Goal: Transaction & Acquisition: Purchase product/service

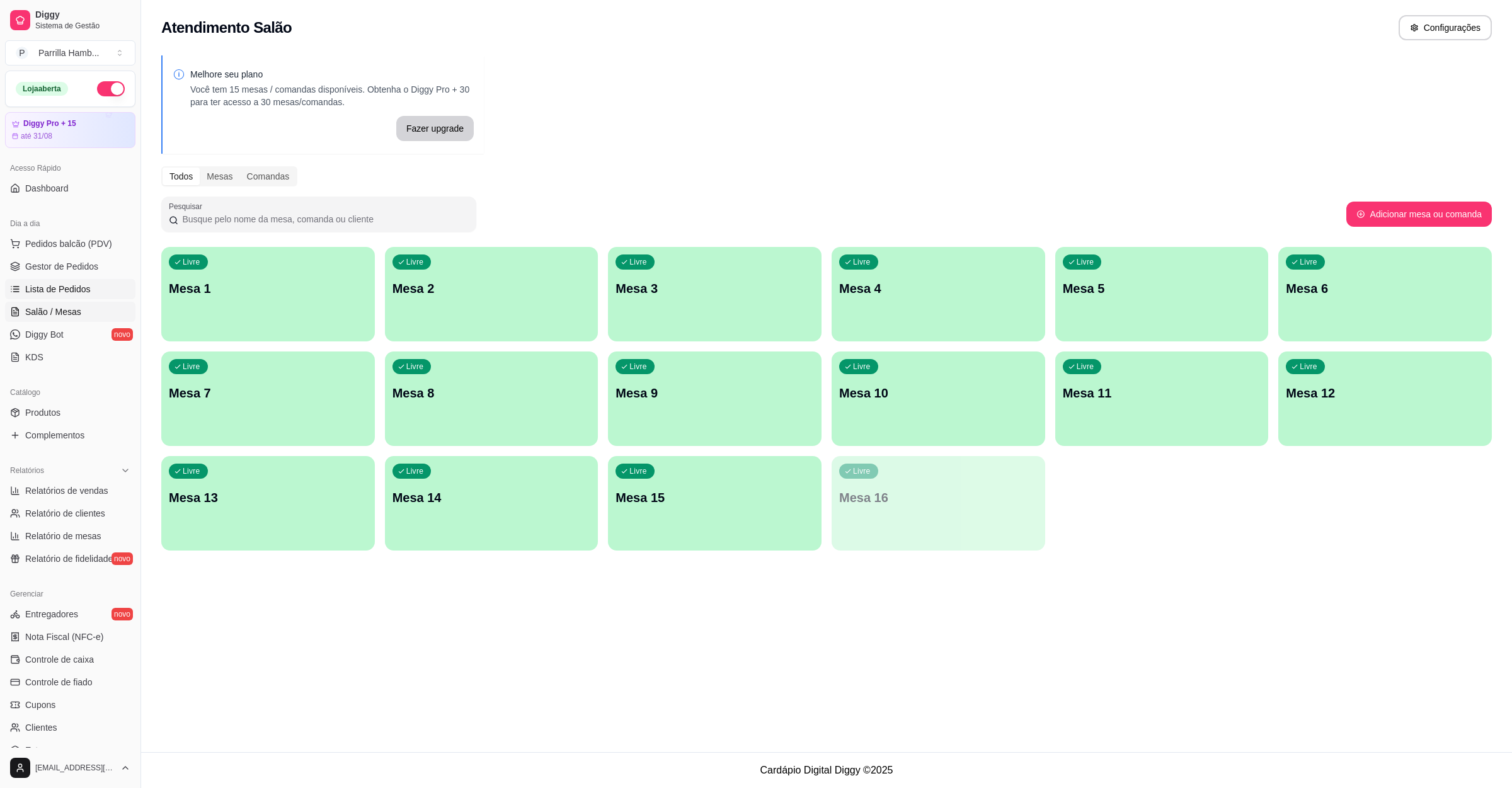
click at [72, 292] on span "Lista de Pedidos" at bounding box center [58, 289] width 66 height 12
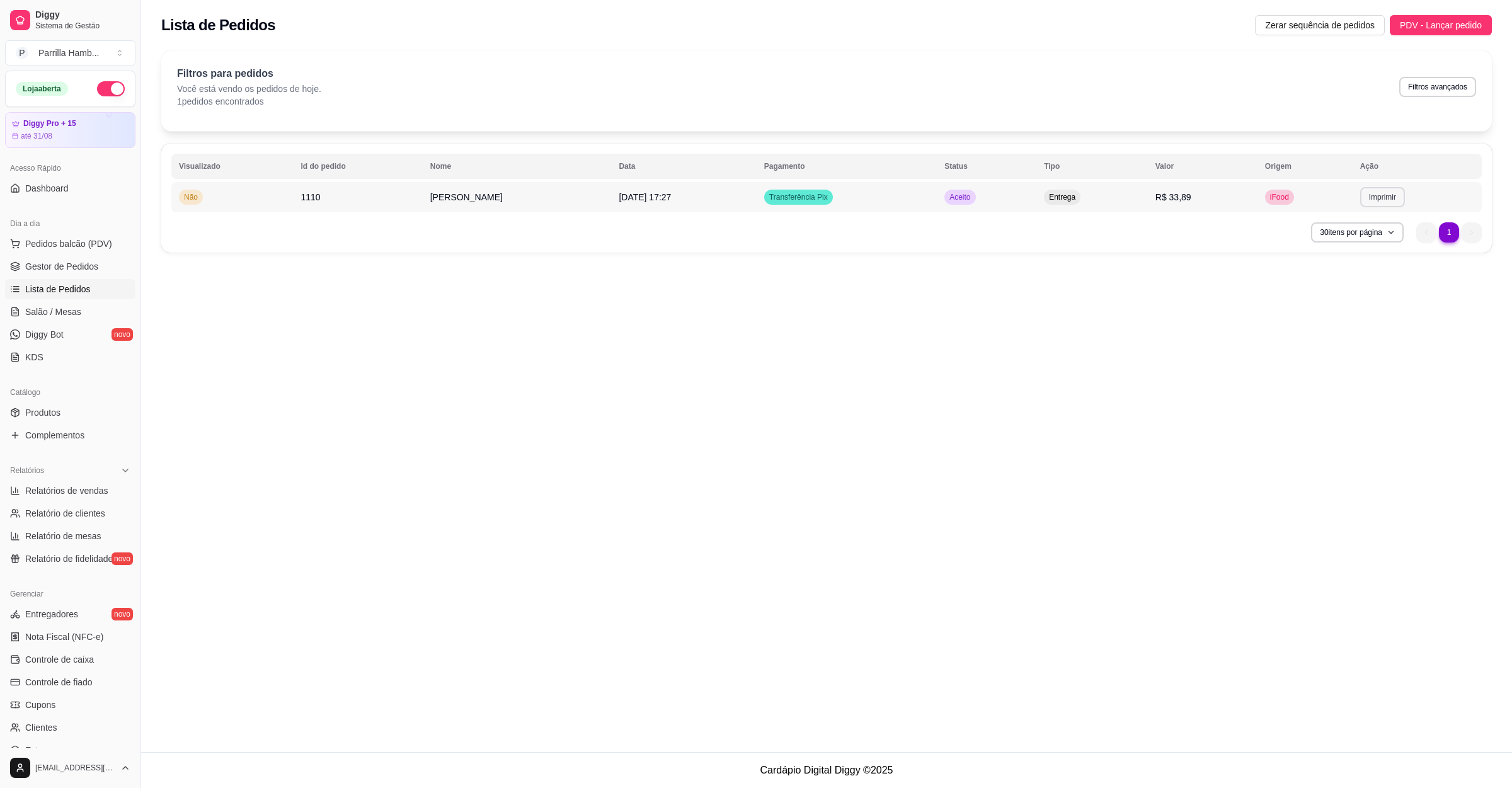
click at [1380, 198] on button "Imprimir" at bounding box center [1382, 197] width 45 height 20
click at [1342, 236] on button "IMPRESSORA" at bounding box center [1364, 242] width 91 height 20
click at [88, 236] on button "Pedidos balcão (PDV)" at bounding box center [70, 244] width 130 height 20
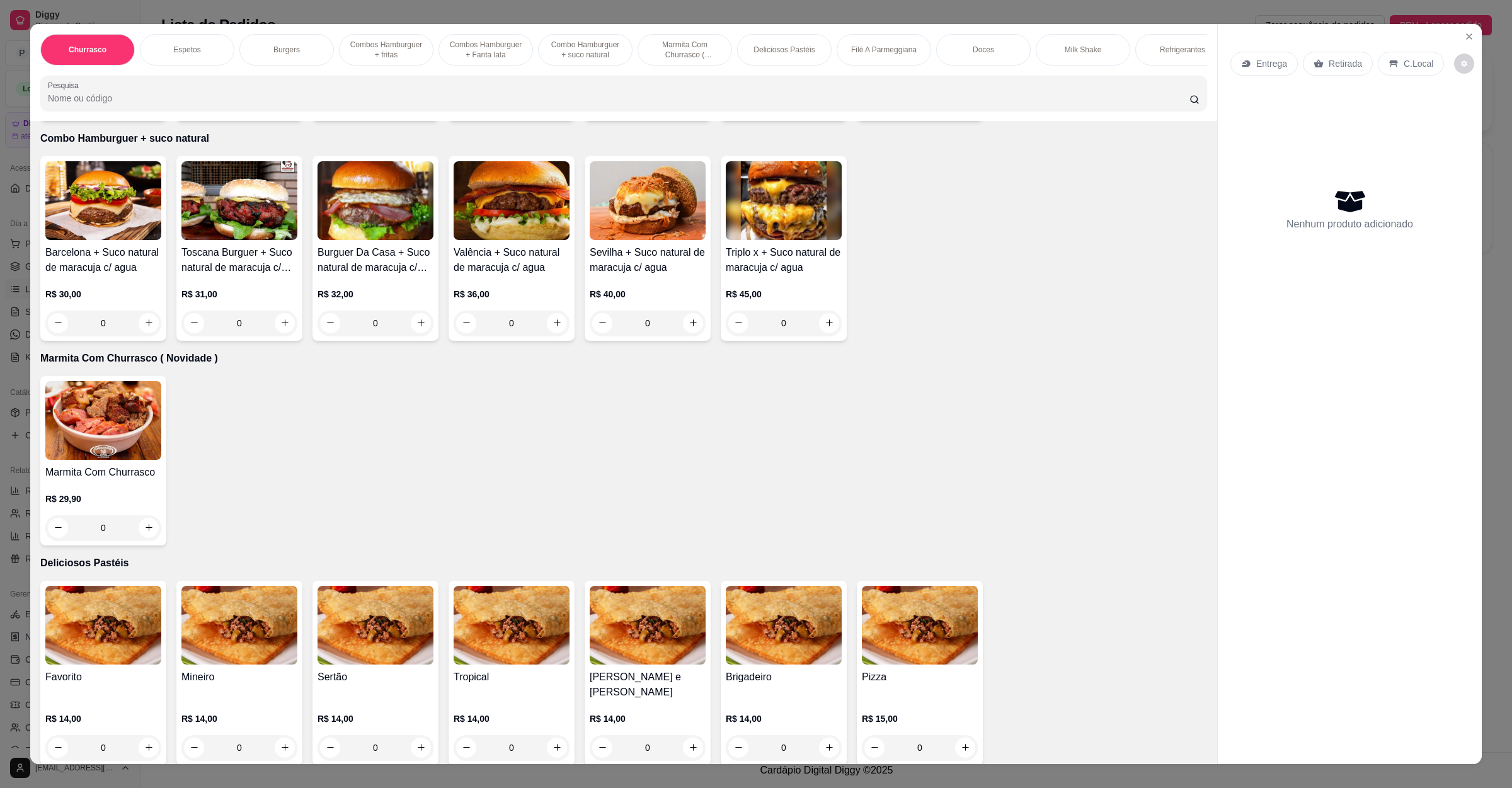
scroll to position [1418, 0]
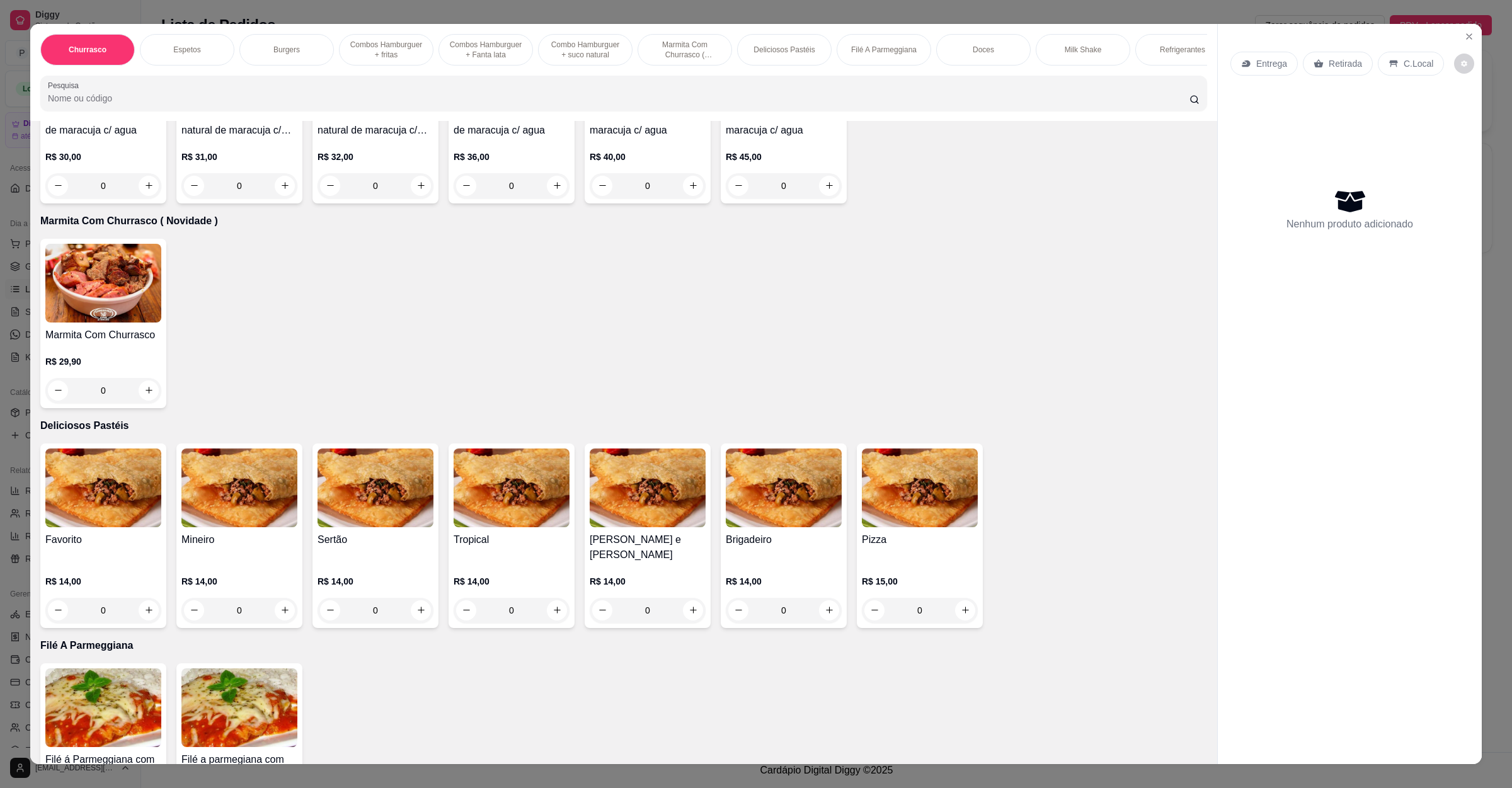
click at [64, 512] on img at bounding box center [102, 488] width 116 height 79
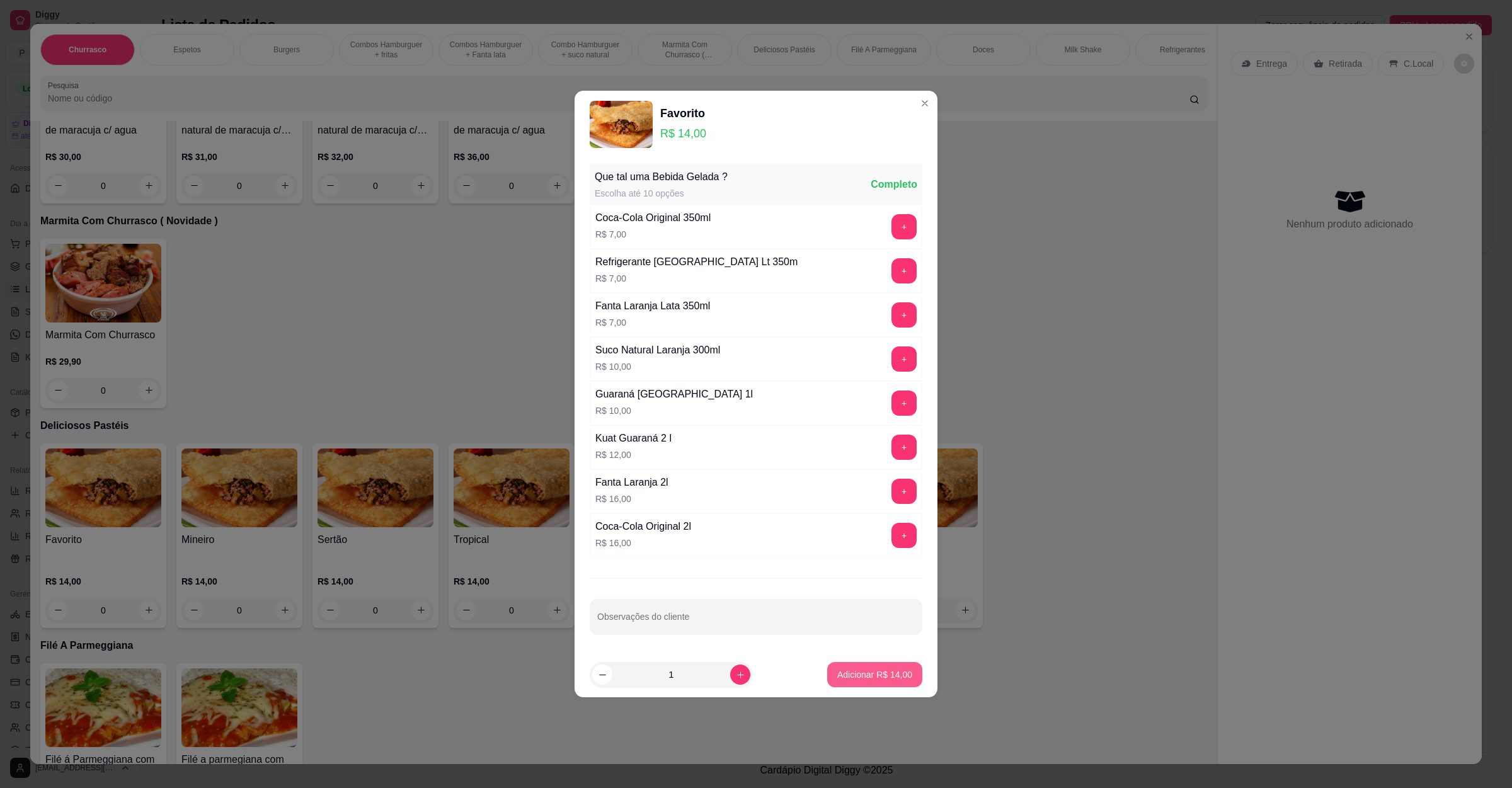
click at [857, 676] on p "Adicionar R$ 14,00" at bounding box center [874, 674] width 75 height 12
type input "1"
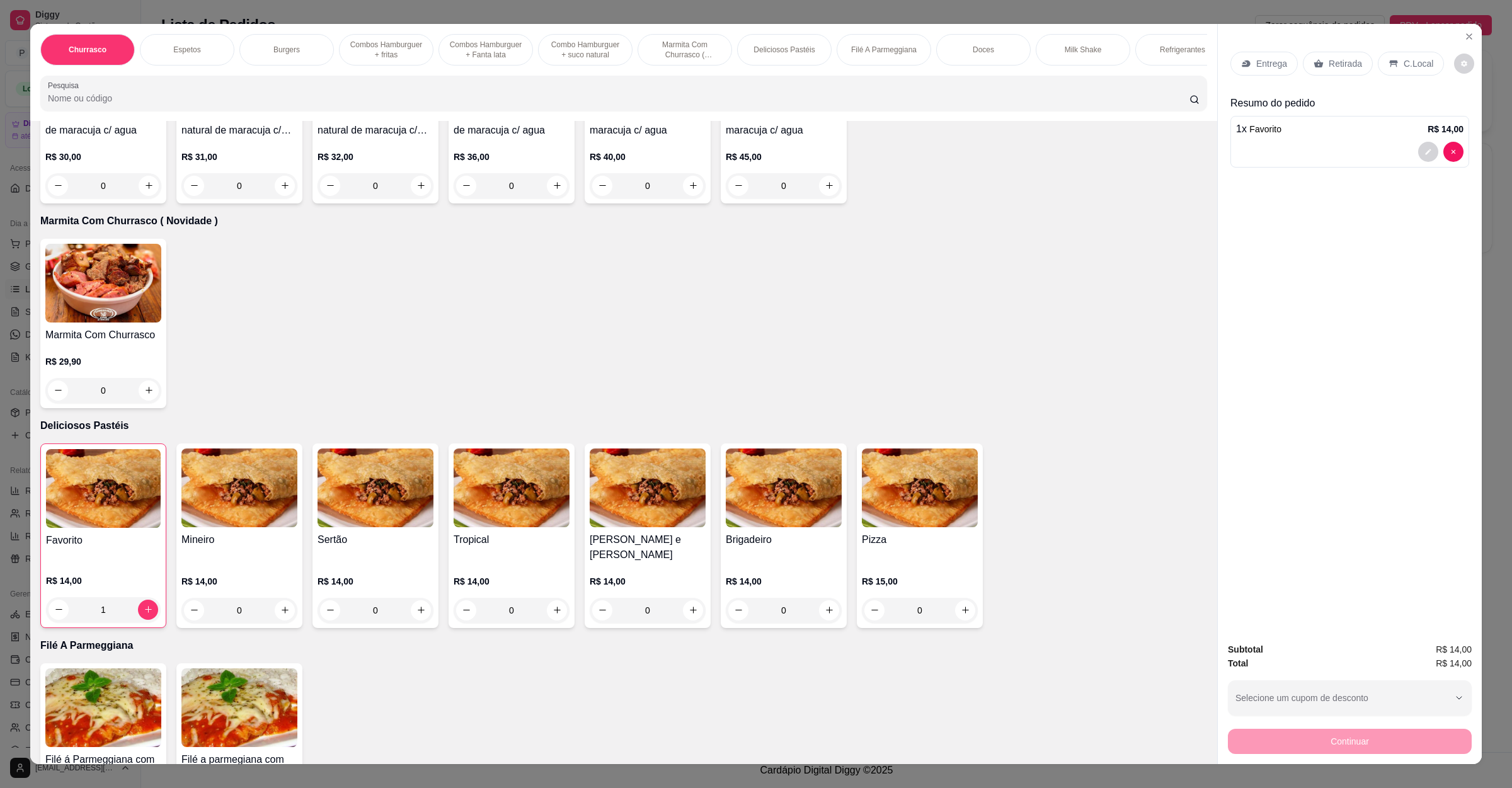
click at [469, 545] on h4 "Tropical" at bounding box center [511, 540] width 116 height 15
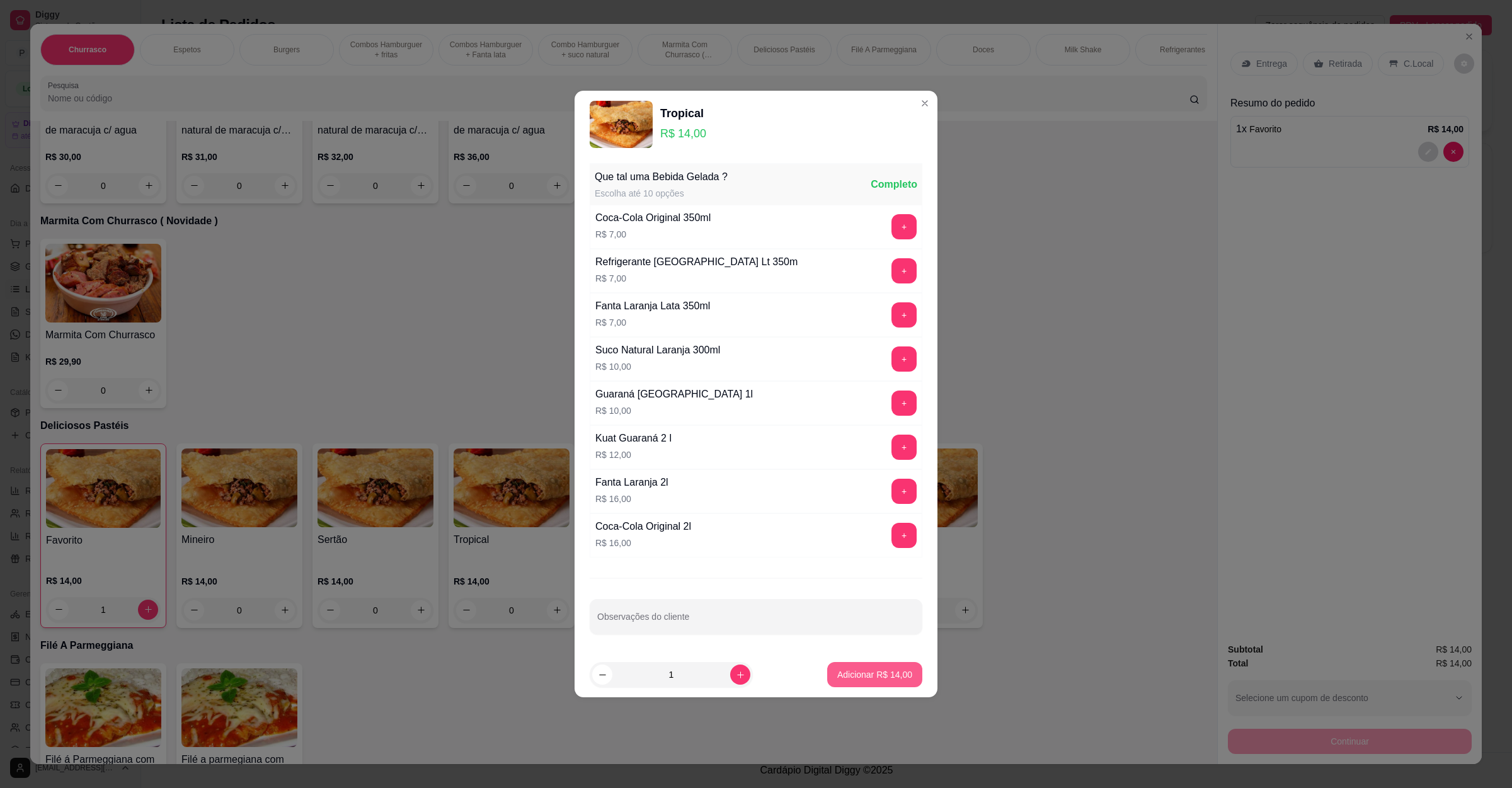
click at [853, 681] on p "Adicionar R$ 14,00" at bounding box center [874, 674] width 75 height 12
type input "1"
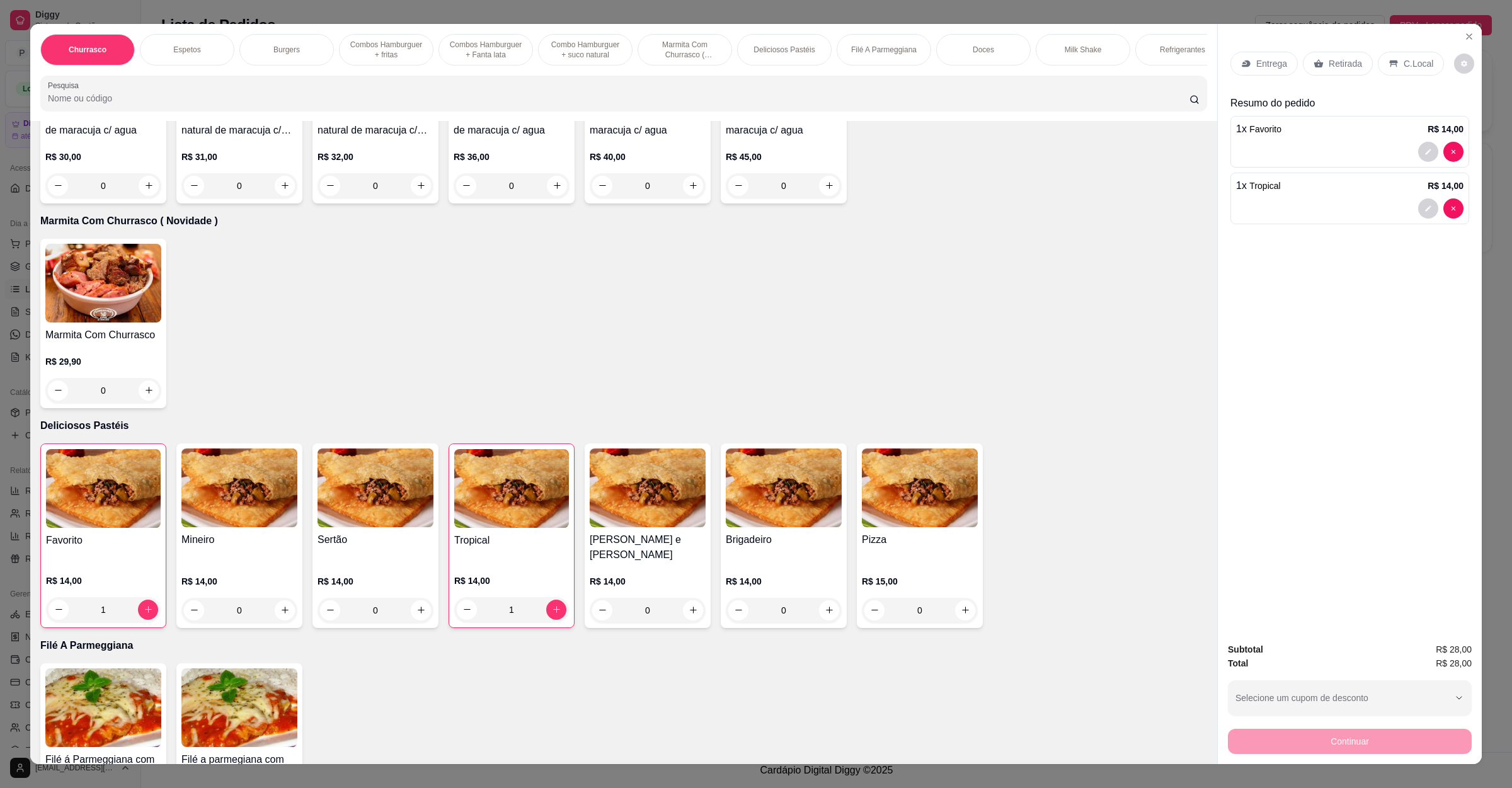
click at [1271, 52] on div "Entrega" at bounding box center [1264, 63] width 67 height 24
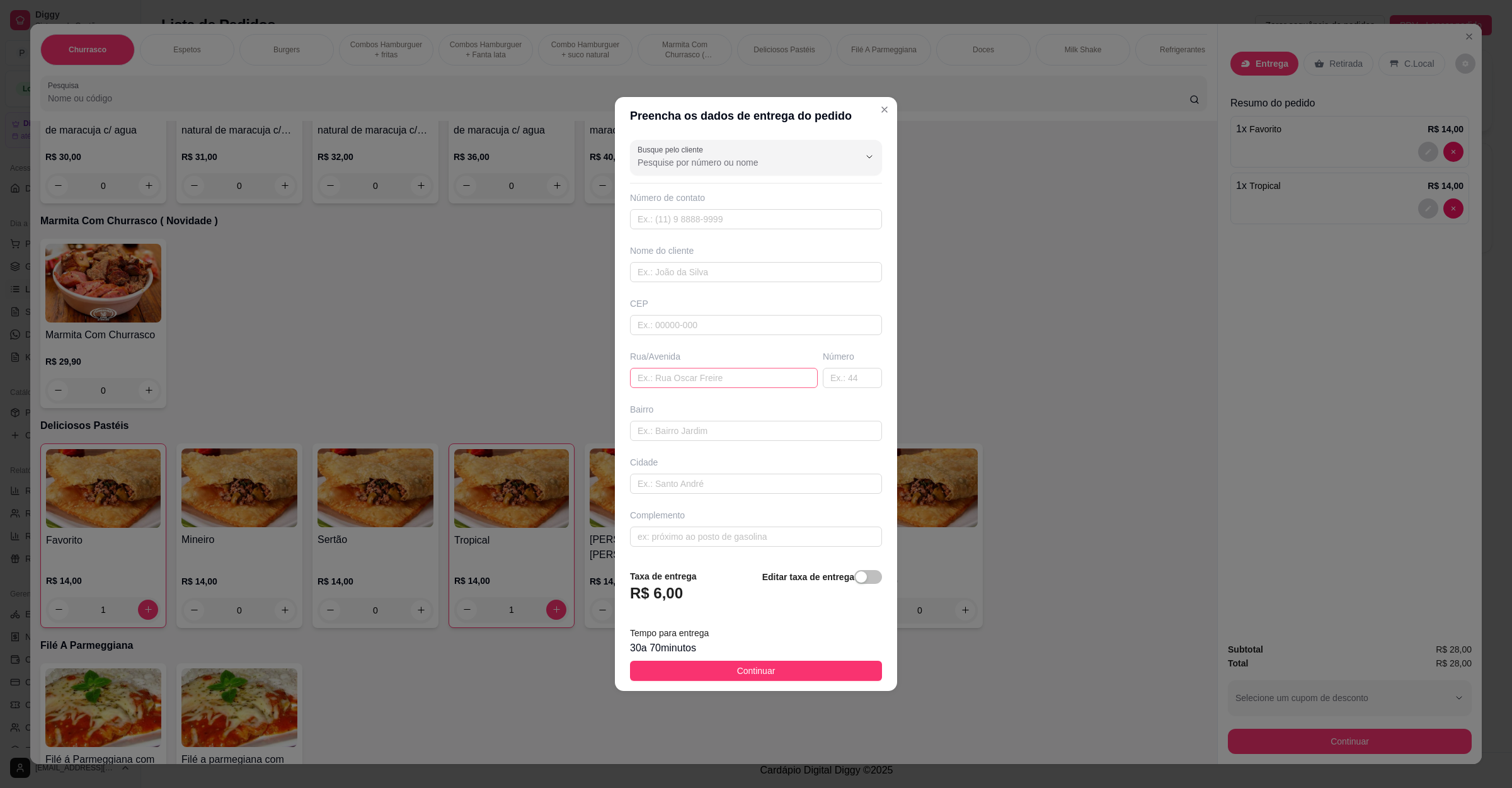
drag, startPoint x: 719, startPoint y: 398, endPoint x: 727, endPoint y: 380, distance: 19.7
click at [719, 397] on div "Busque pelo cliente Número de contato Nome do cliente CEP Rua/[GEOGRAPHIC_DATA]" at bounding box center [756, 347] width 282 height 425
click at [727, 380] on input "text" at bounding box center [723, 378] width 188 height 20
paste input "[STREET_ADDRESS][PERSON_NAME][PERSON_NAME][DATE]"
type input "[STREET_ADDRESS][PERSON_NAME][PERSON_NAME][DATE]"
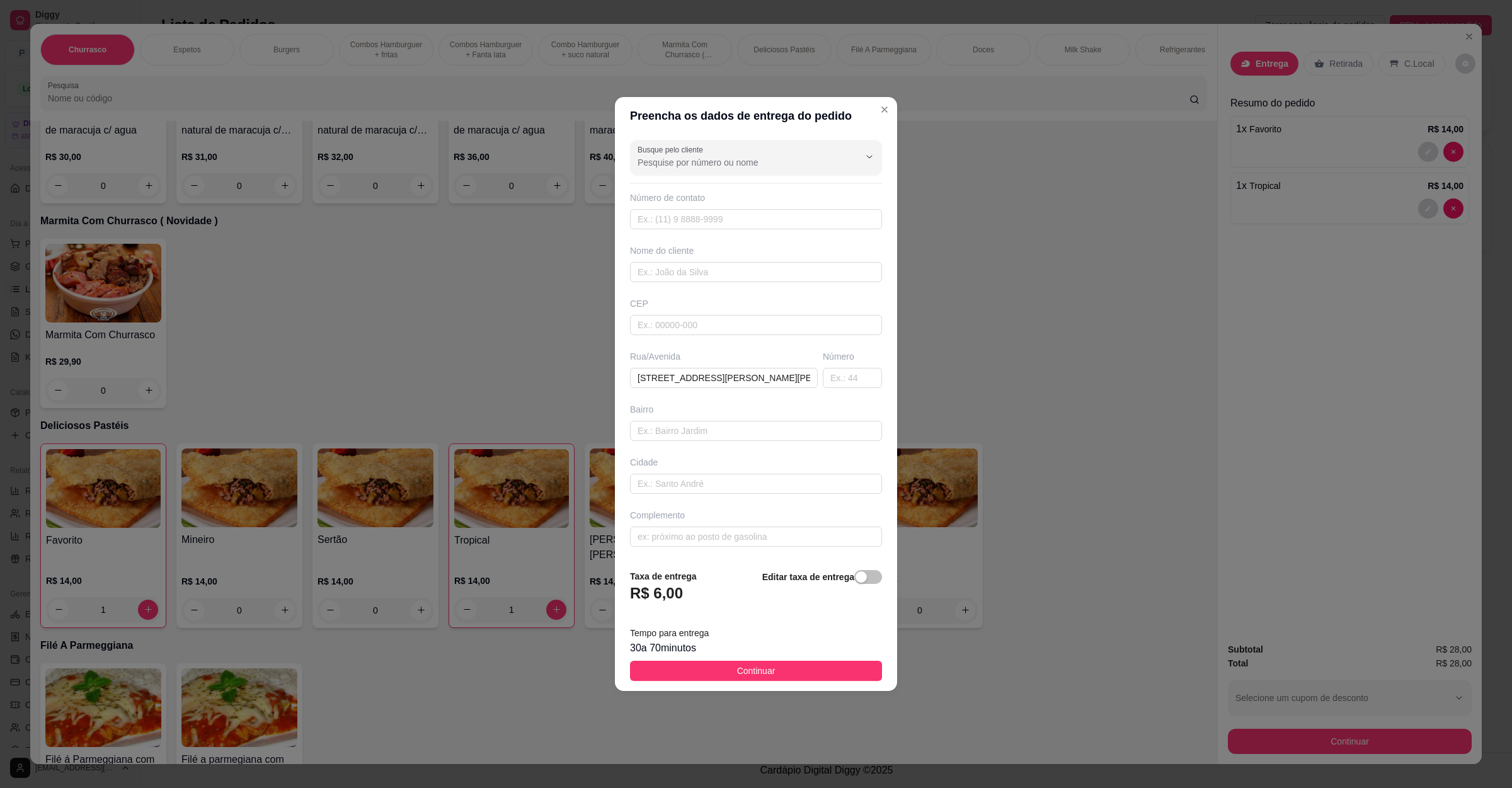
click at [722, 660] on footer "Taxa de entrega R$ 6,00 Editar taxa de entrega Tempo para entrega 30 a 70 minut…" at bounding box center [756, 625] width 282 height 132
click at [722, 667] on button "Continuar" at bounding box center [755, 671] width 252 height 20
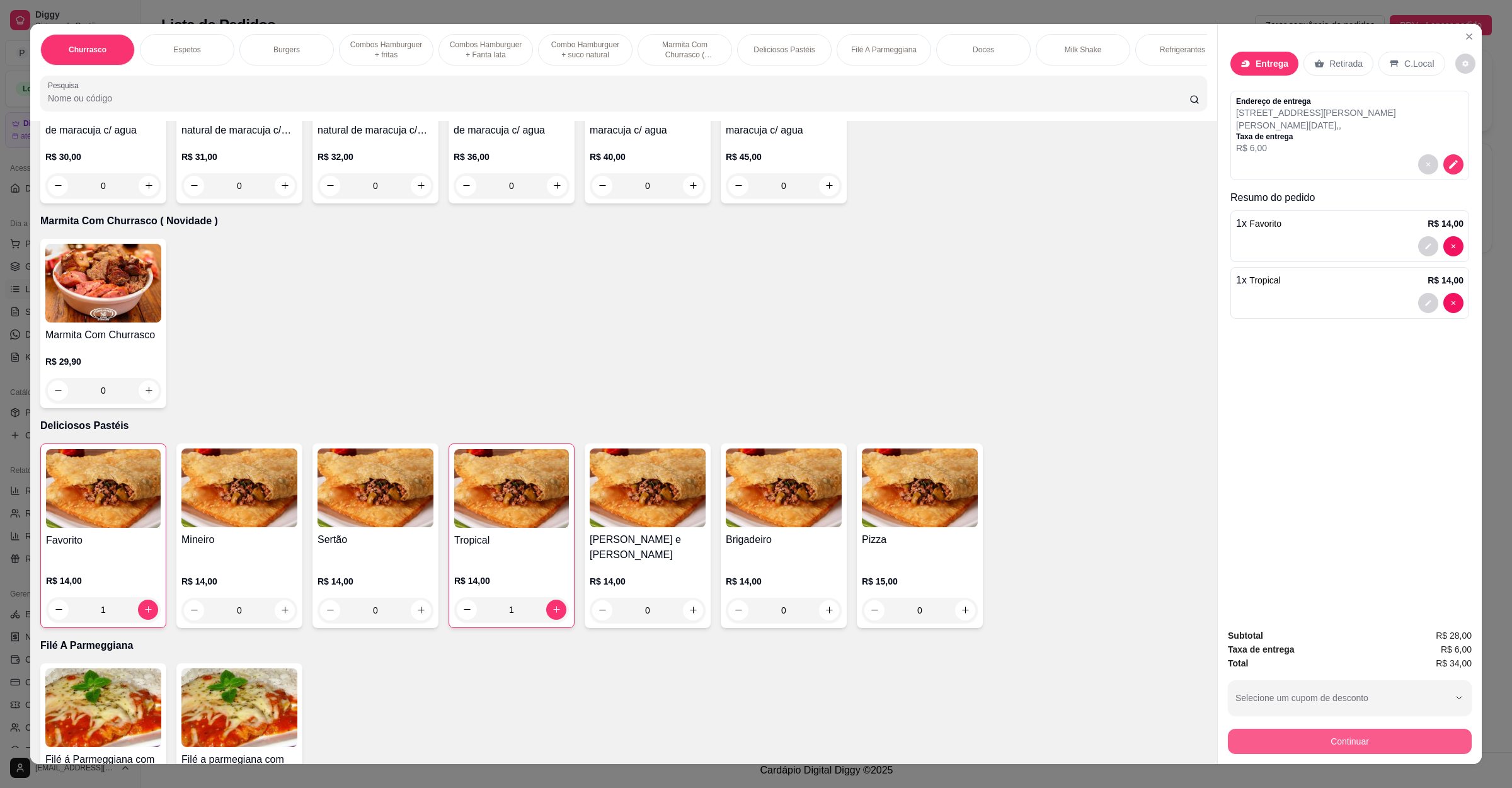
click at [1358, 740] on button "Continuar" at bounding box center [1349, 741] width 244 height 25
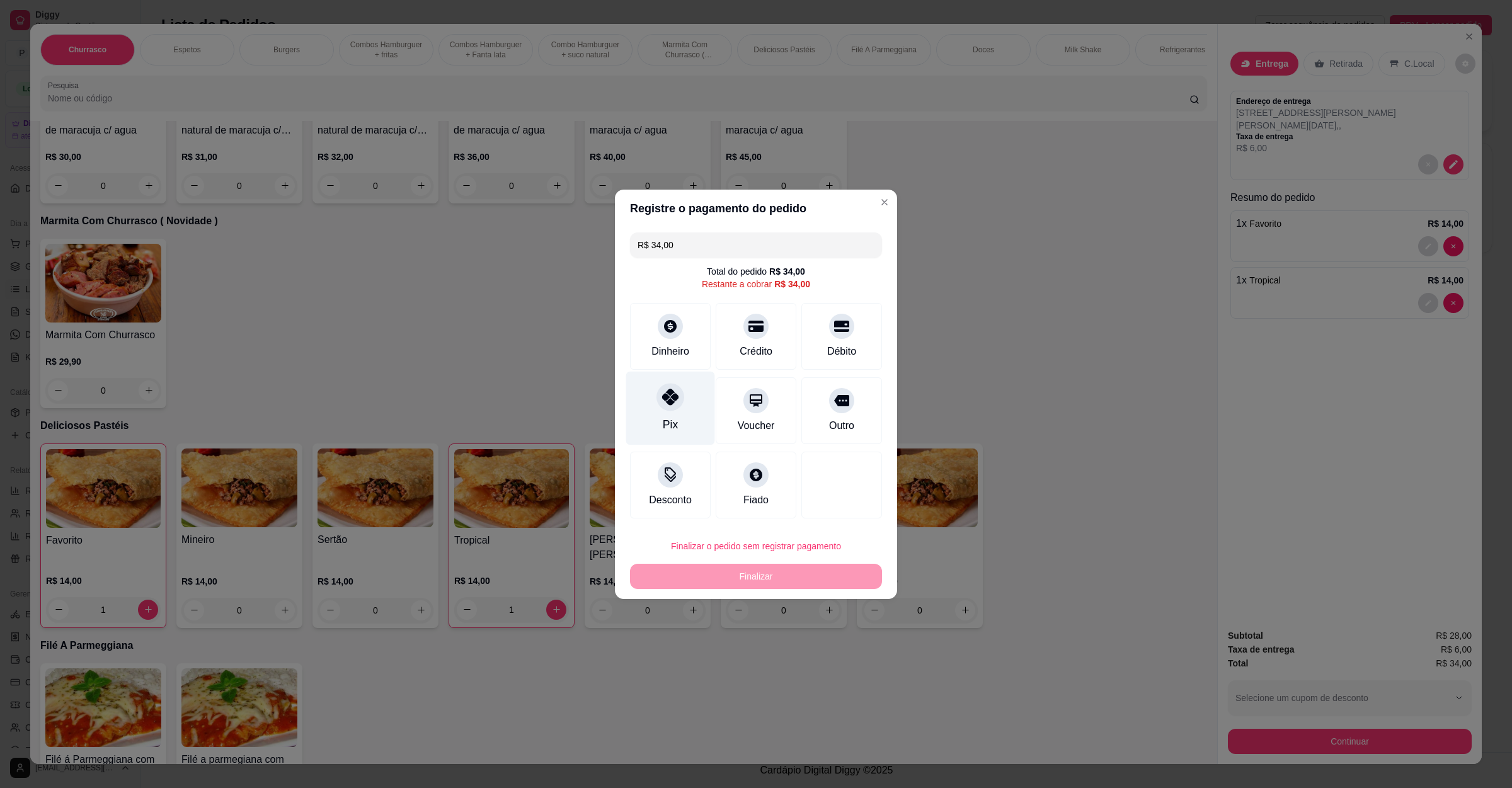
click at [662, 407] on div at bounding box center [671, 397] width 28 height 28
type input "R$ 0,00"
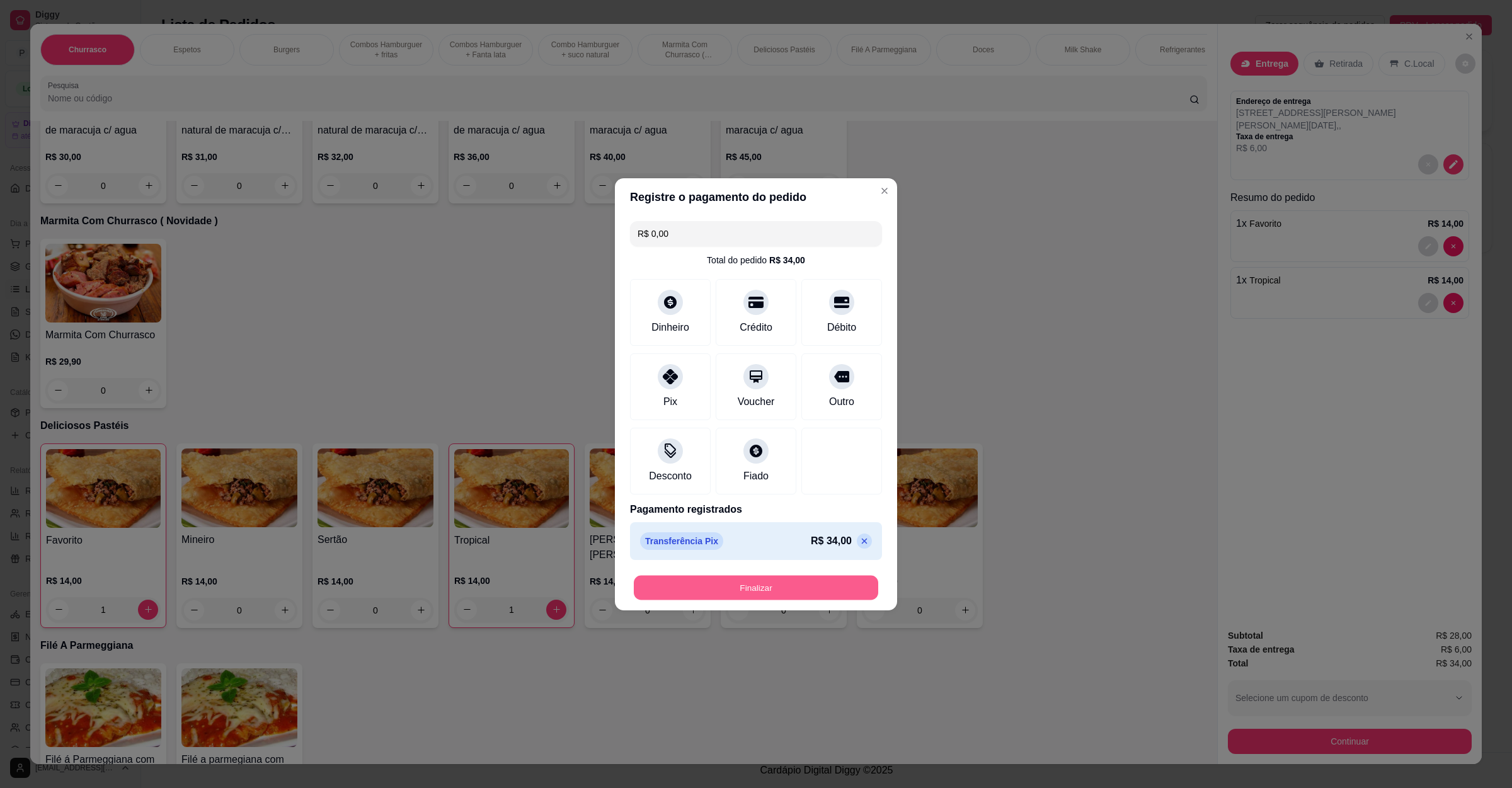
click at [717, 589] on button "Finalizar" at bounding box center [756, 587] width 244 height 25
type input "0"
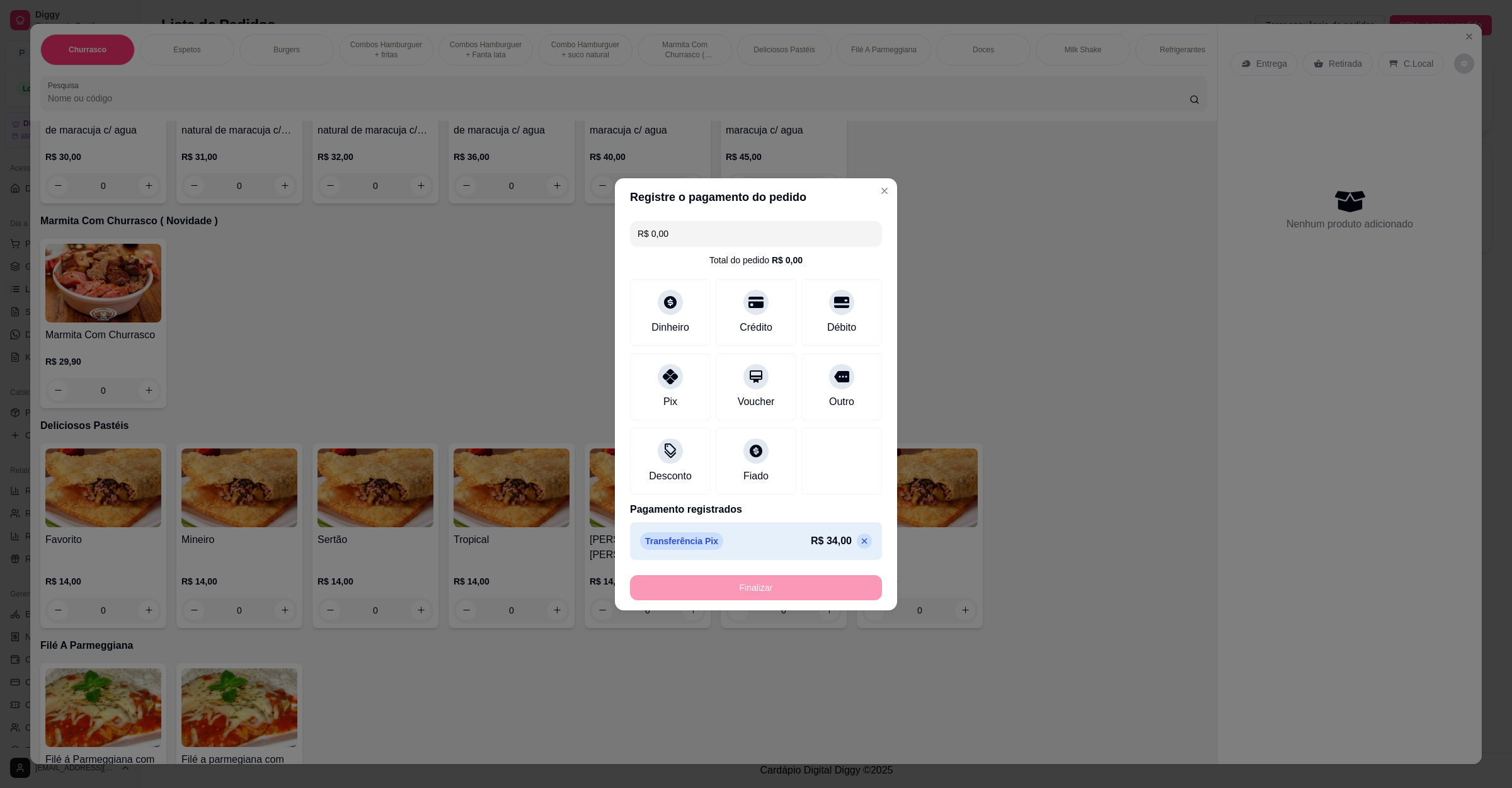
type input "-R$ 34,00"
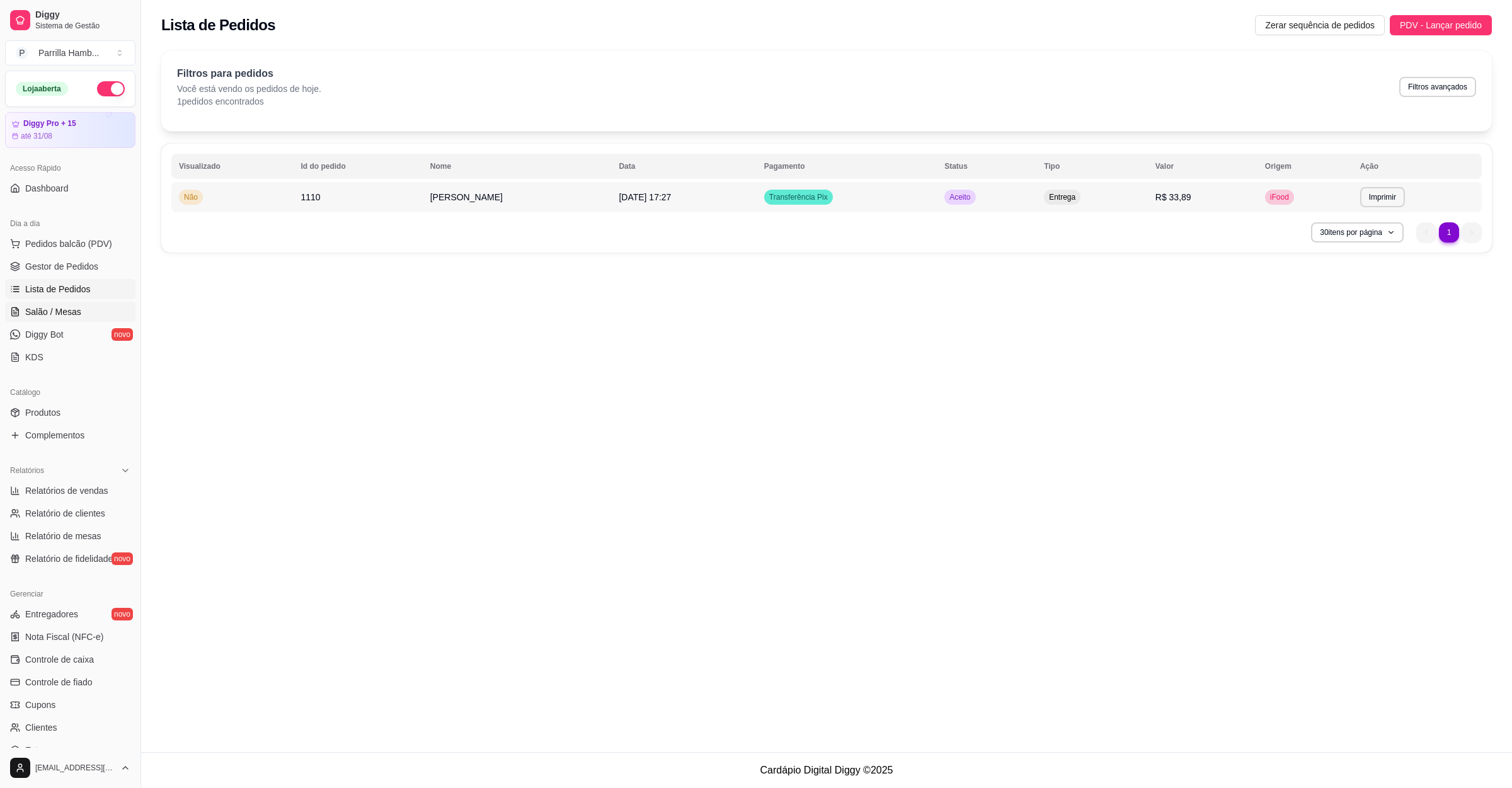
click at [75, 322] on link "Salão / Mesas" at bounding box center [70, 312] width 130 height 20
